Goal: Navigation & Orientation: Find specific page/section

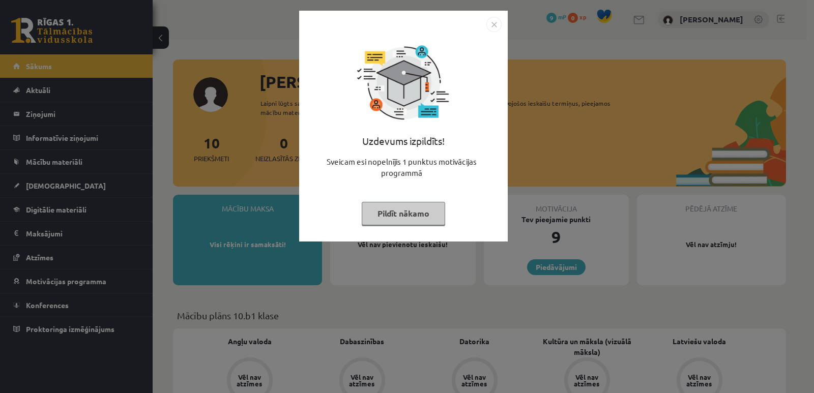
click at [491, 31] on img "Close" at bounding box center [493, 24] width 15 height 15
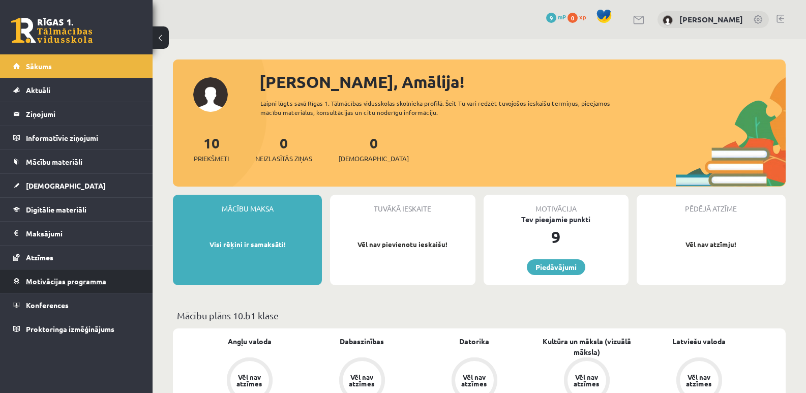
click at [50, 281] on span "Motivācijas programma" at bounding box center [66, 281] width 80 height 9
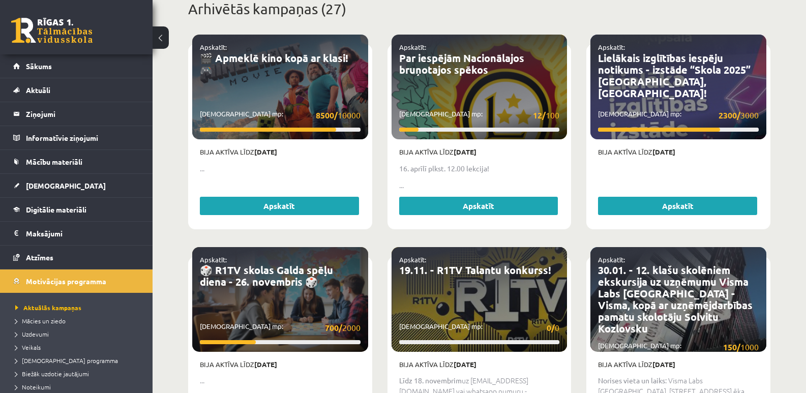
scroll to position [407, 0]
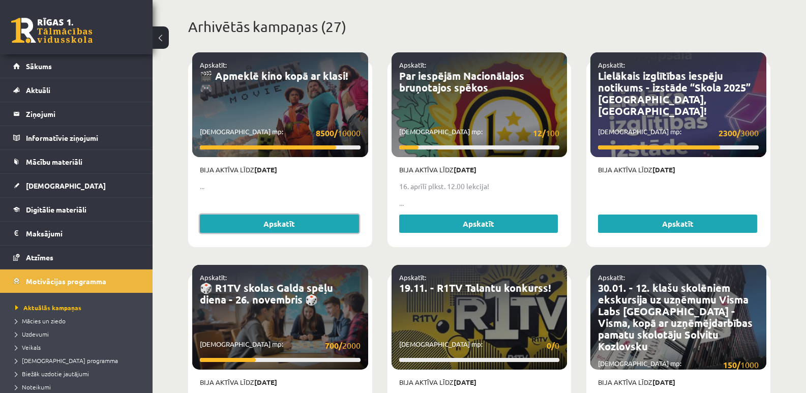
click at [294, 216] on link "Apskatīt" at bounding box center [279, 224] width 159 height 18
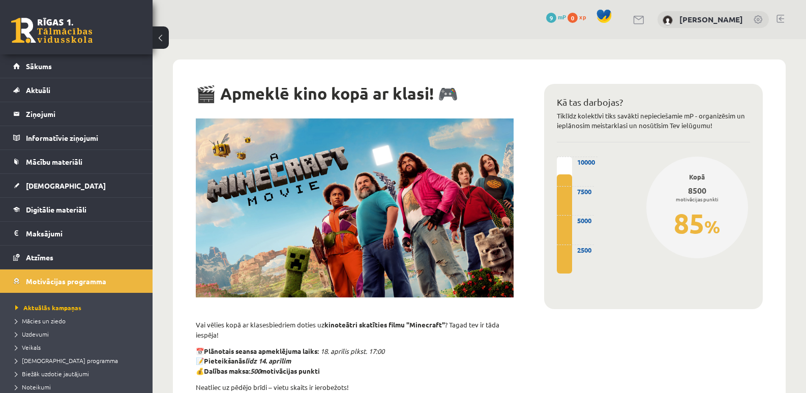
click at [565, 168] on div "10000 8500 ( 85% ) 2500 5000 7500" at bounding box center [564, 215] width 15 height 117
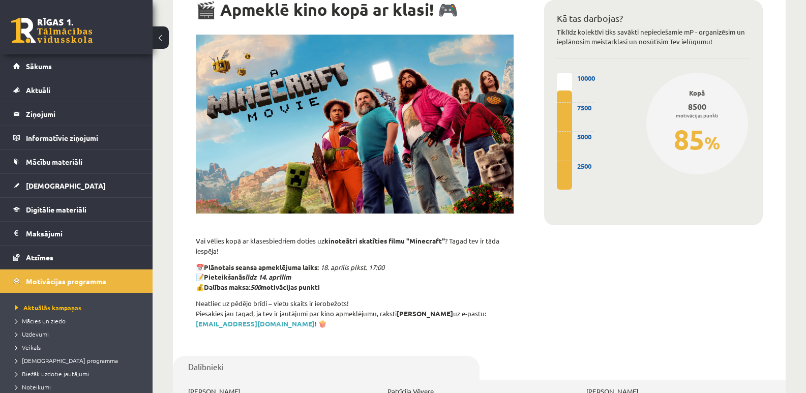
scroll to position [102, 0]
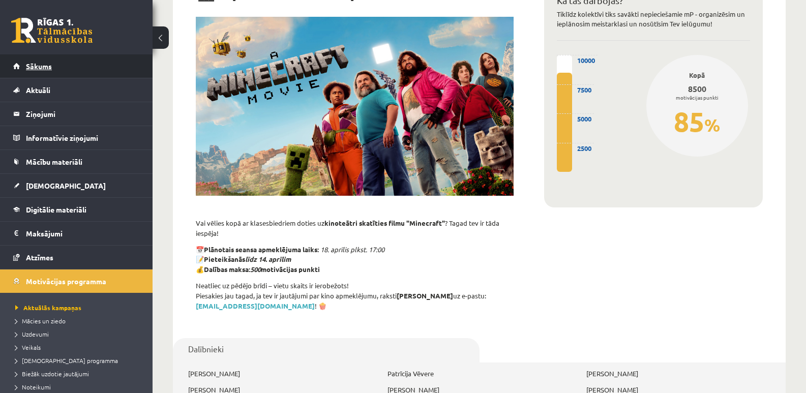
click at [28, 66] on span "Sākums" at bounding box center [39, 66] width 26 height 9
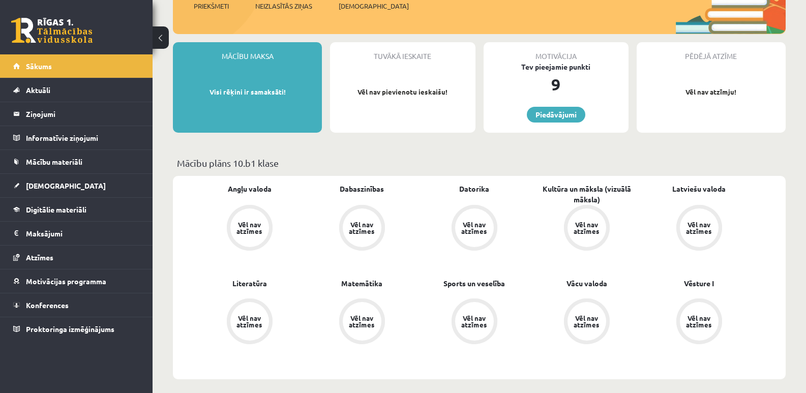
scroll to position [203, 0]
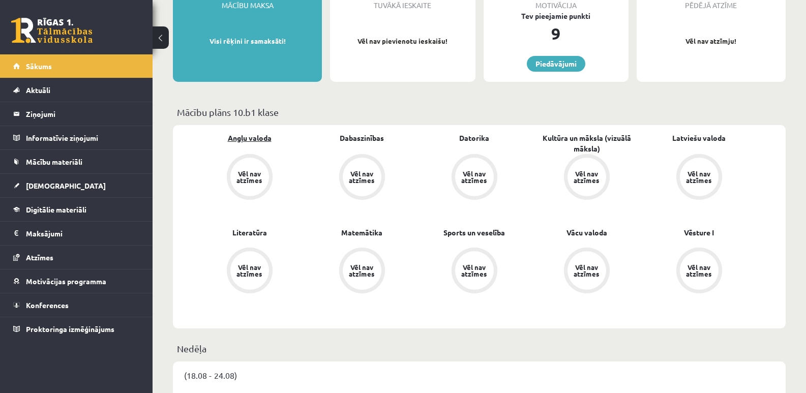
click at [253, 135] on link "Angļu valoda" at bounding box center [250, 138] width 44 height 11
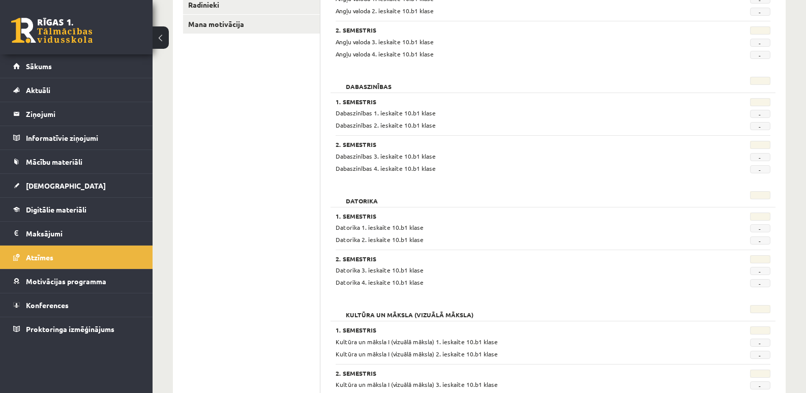
scroll to position [180, 0]
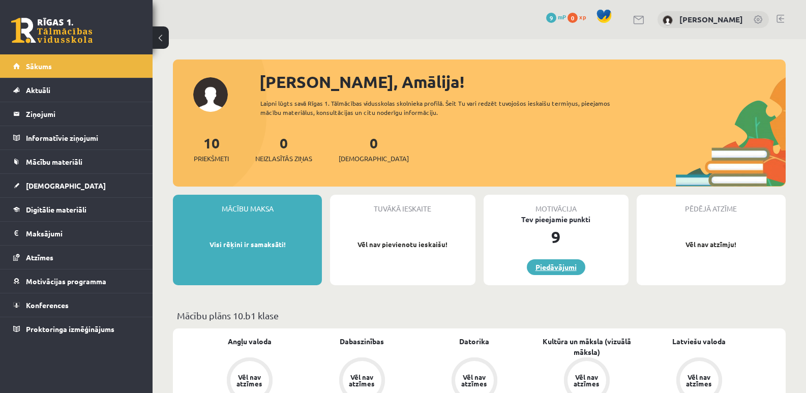
click at [559, 267] on link "Piedāvājumi" at bounding box center [556, 267] width 58 height 16
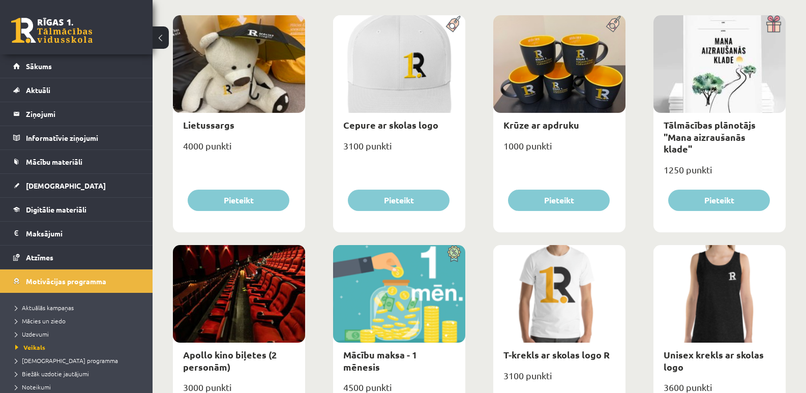
scroll to position [203, 0]
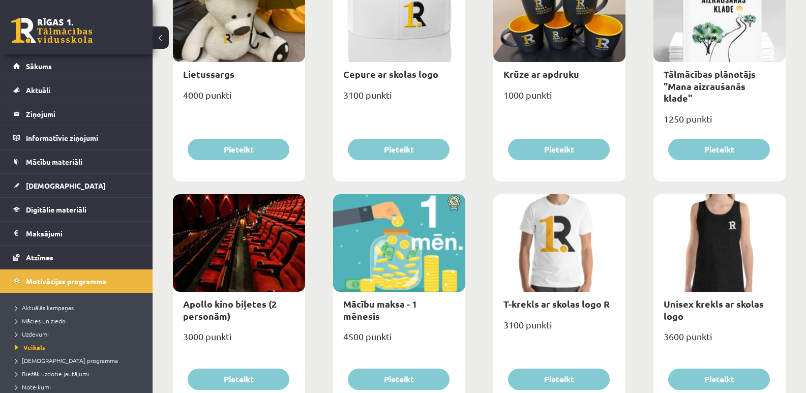
click at [563, 201] on div at bounding box center [559, 243] width 132 height 98
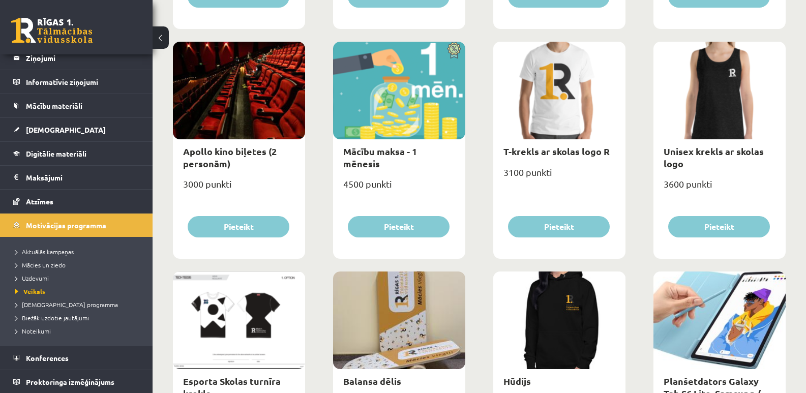
scroll to position [56, 0]
click at [42, 278] on span "Uzdevumi" at bounding box center [32, 278] width 34 height 8
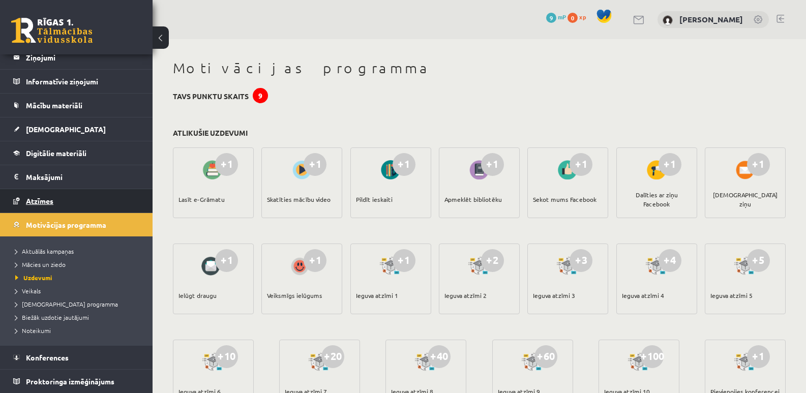
click at [55, 207] on link "Atzīmes" at bounding box center [76, 200] width 127 height 23
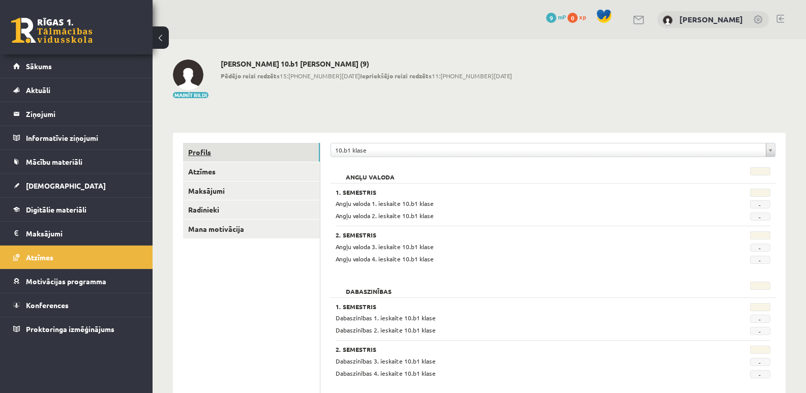
click at [217, 157] on link "Profils" at bounding box center [251, 152] width 137 height 19
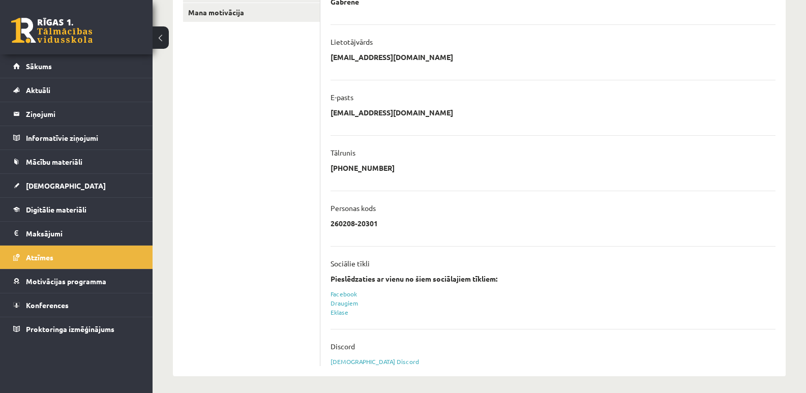
scroll to position [220, 0]
